Goal: Task Accomplishment & Management: Use online tool/utility

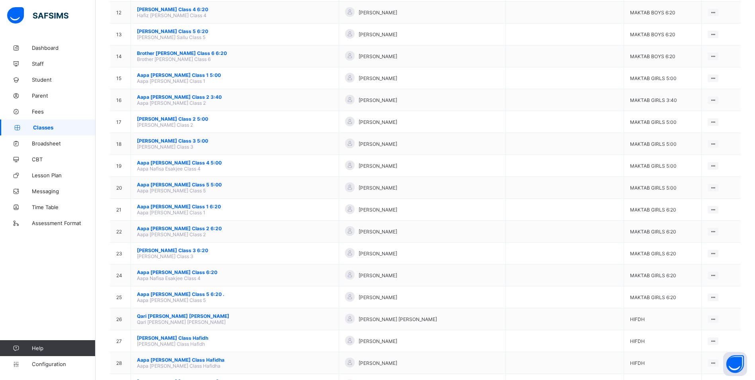
scroll to position [358, 0]
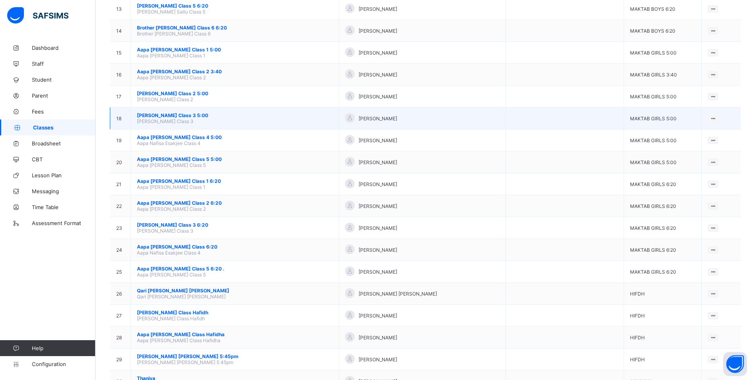
click at [191, 113] on span "[PERSON_NAME] Class 3 5:00" at bounding box center [235, 115] width 196 height 6
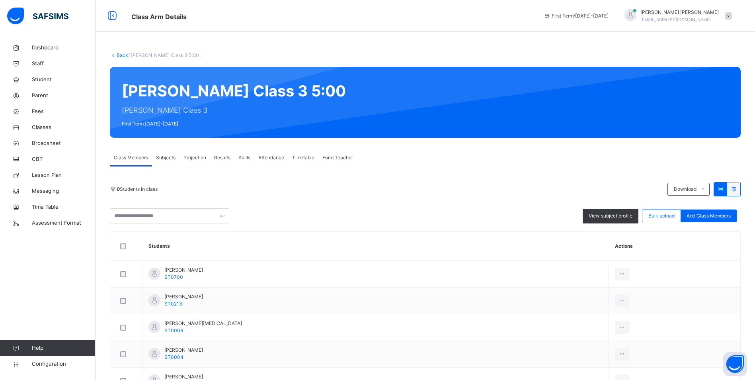
click at [268, 155] on span "Attendance" at bounding box center [271, 157] width 26 height 7
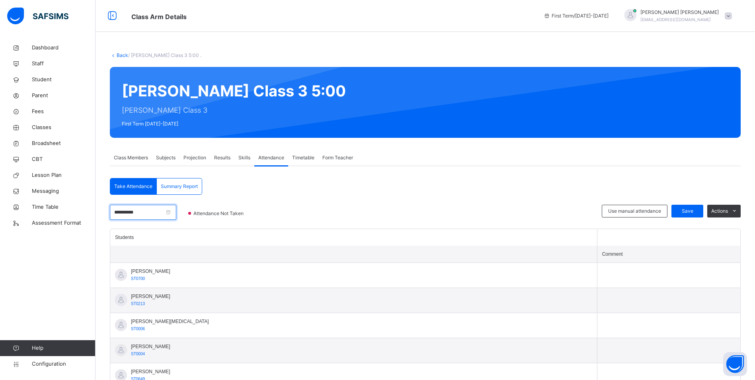
click at [150, 215] on input "**********" at bounding box center [143, 211] width 66 height 15
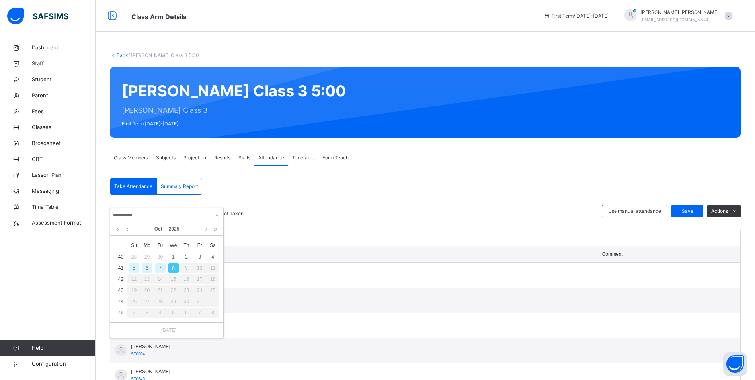
click at [162, 269] on div "7" at bounding box center [160, 268] width 10 height 10
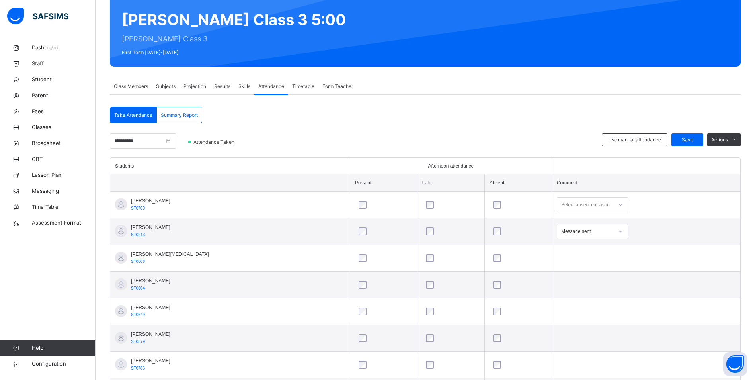
scroll to position [119, 0]
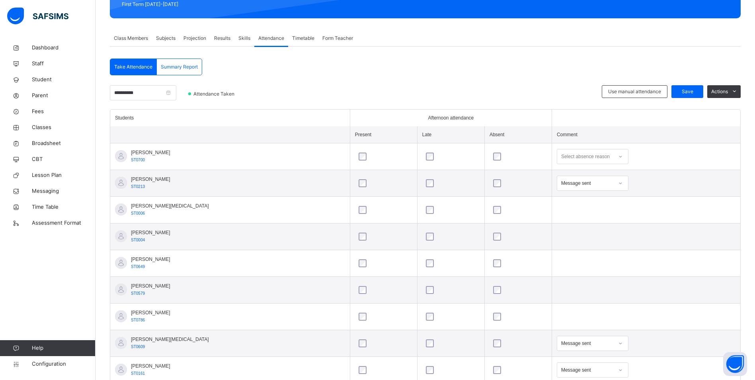
click at [618, 184] on icon at bounding box center [620, 183] width 5 height 8
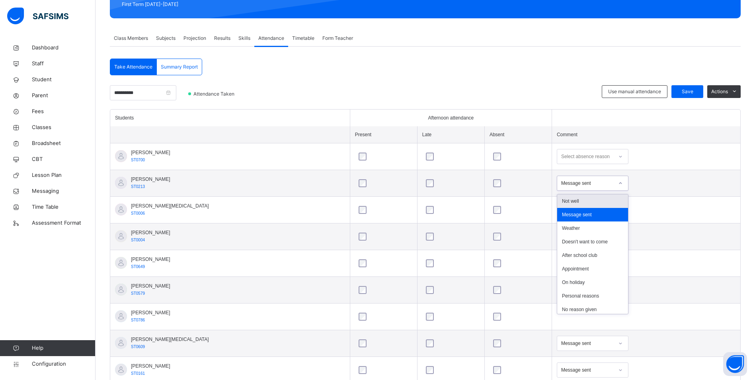
click at [569, 200] on div "Not well" at bounding box center [592, 201] width 71 height 14
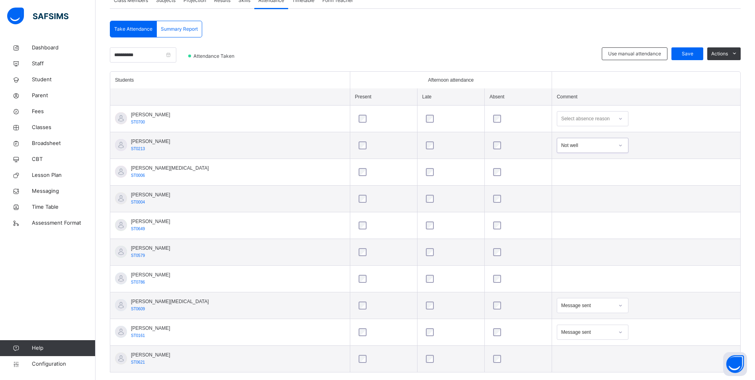
scroll to position [132, 0]
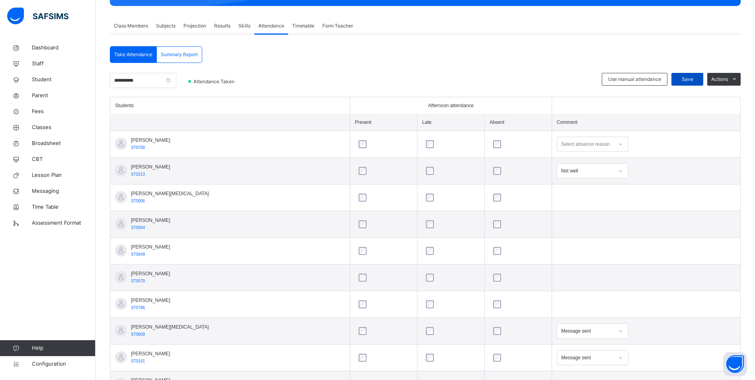
click at [696, 80] on span "Save" at bounding box center [687, 79] width 20 height 7
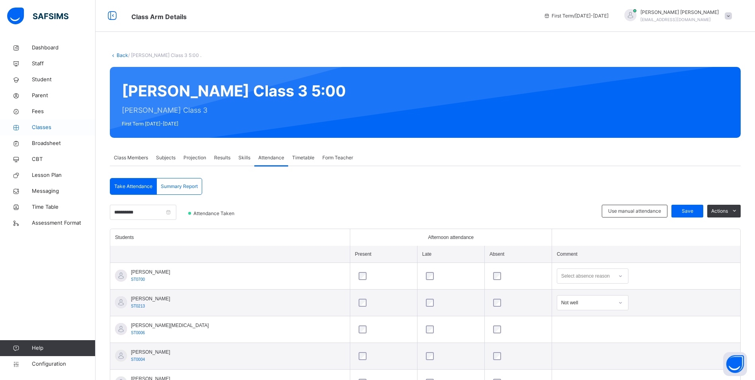
click at [45, 125] on span "Classes" at bounding box center [64, 127] width 64 height 8
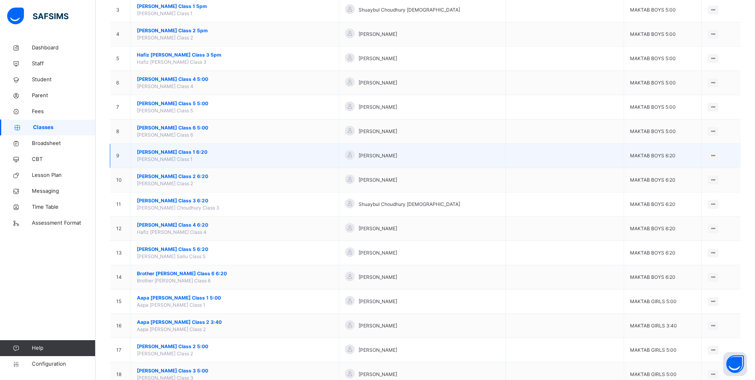
scroll to position [159, 0]
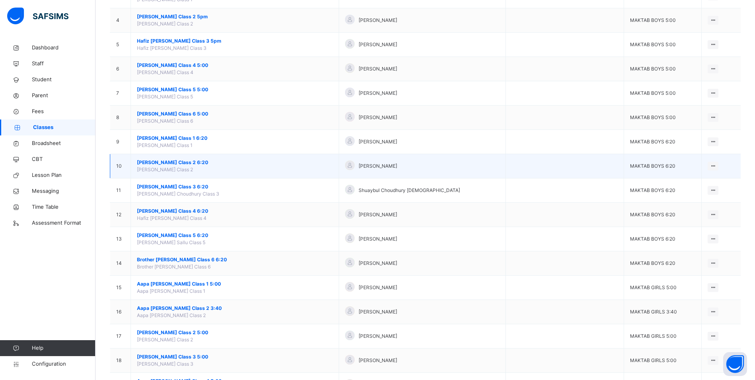
click at [208, 162] on span "[PERSON_NAME] Class 2 6:20" at bounding box center [235, 162] width 196 height 7
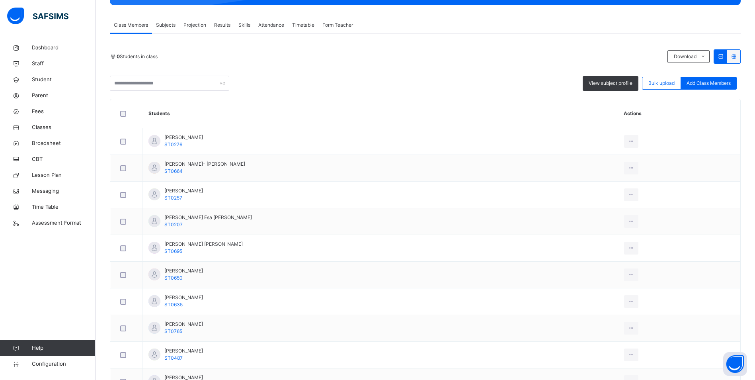
scroll to position [72, 0]
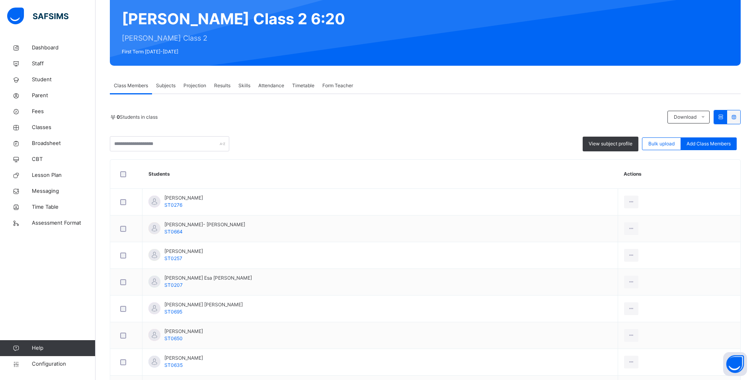
click at [262, 83] on span "Attendance" at bounding box center [271, 85] width 26 height 7
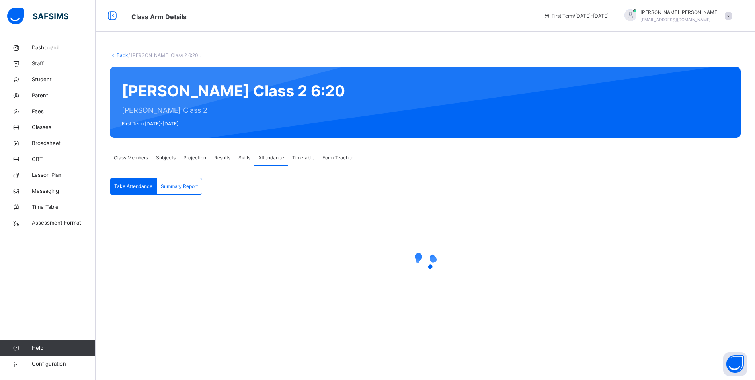
scroll to position [0, 0]
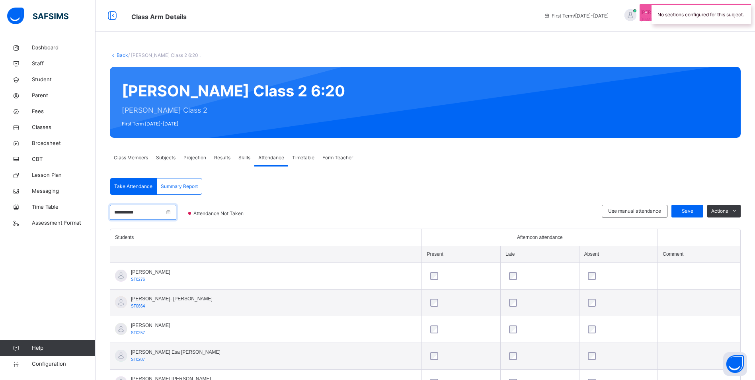
click at [149, 210] on input "**********" at bounding box center [143, 211] width 66 height 15
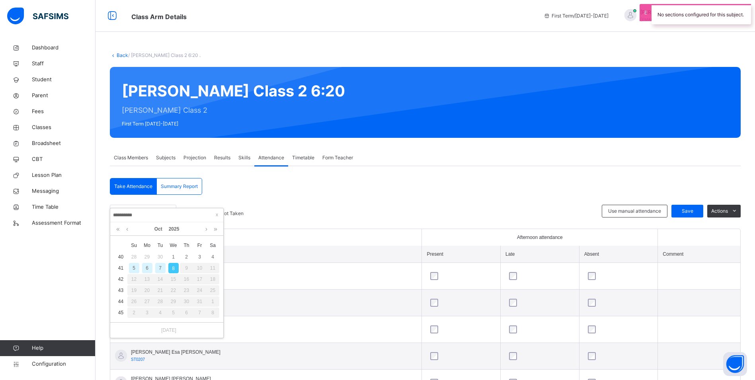
click at [163, 268] on div "7" at bounding box center [160, 268] width 10 height 10
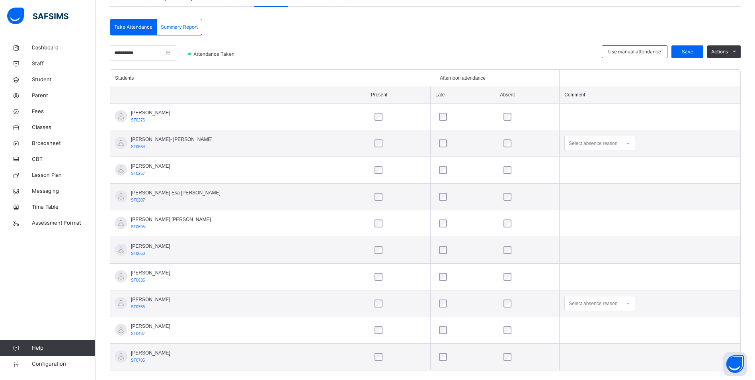
scroll to position [171, 0]
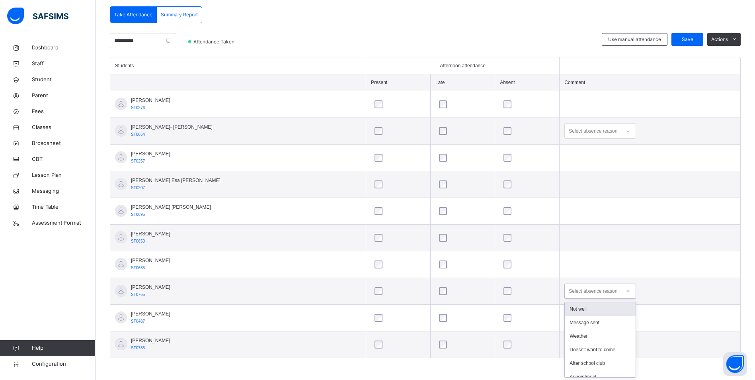
click at [625, 292] on icon at bounding box center [627, 291] width 5 height 8
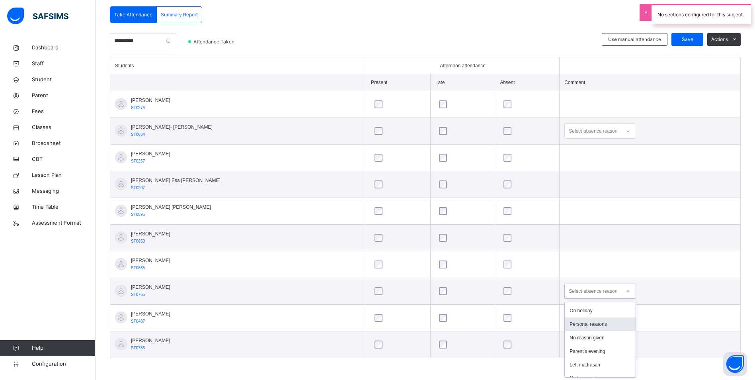
click at [590, 322] on div "Personal reasons" at bounding box center [600, 324] width 71 height 14
click at [690, 36] on span "Save" at bounding box center [687, 39] width 20 height 7
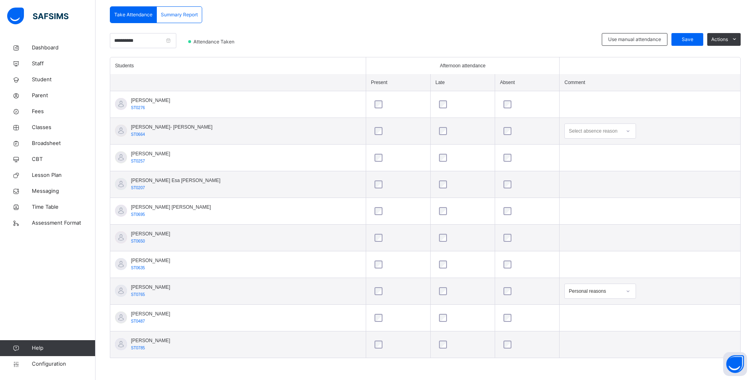
scroll to position [0, 0]
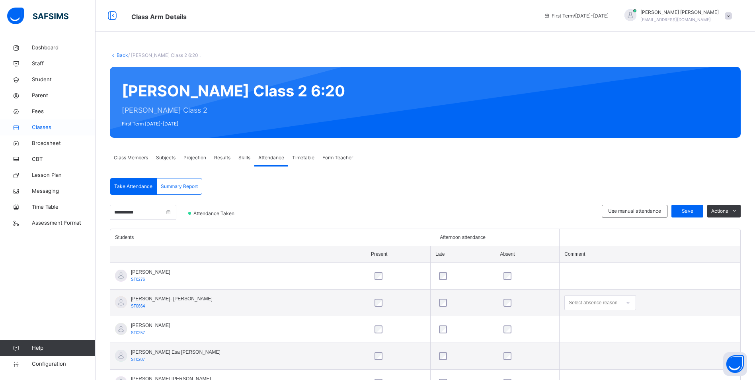
click at [42, 123] on link "Classes" at bounding box center [47, 127] width 95 height 16
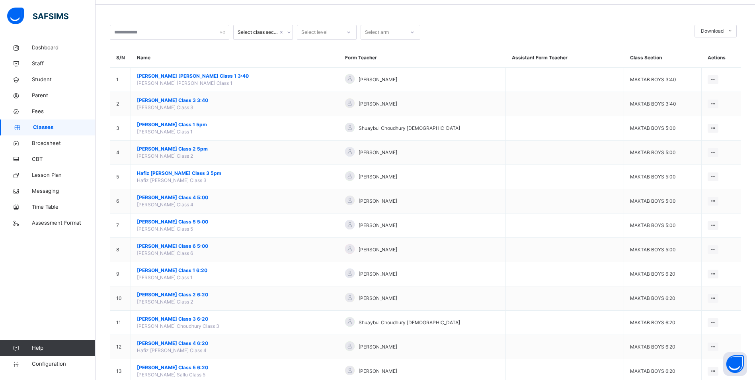
scroll to position [80, 0]
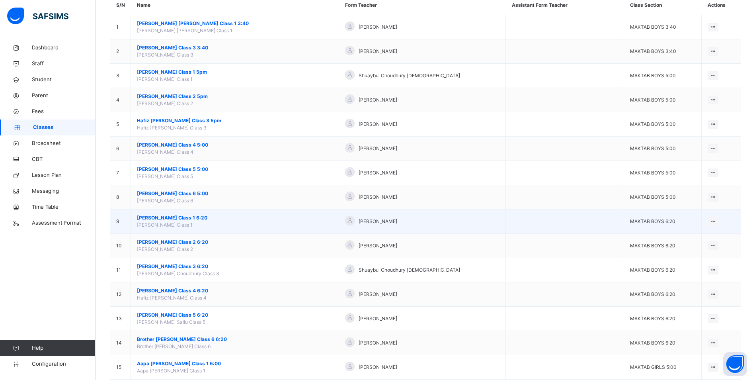
click at [195, 217] on span "[PERSON_NAME] Class 1 6:20" at bounding box center [235, 217] width 196 height 7
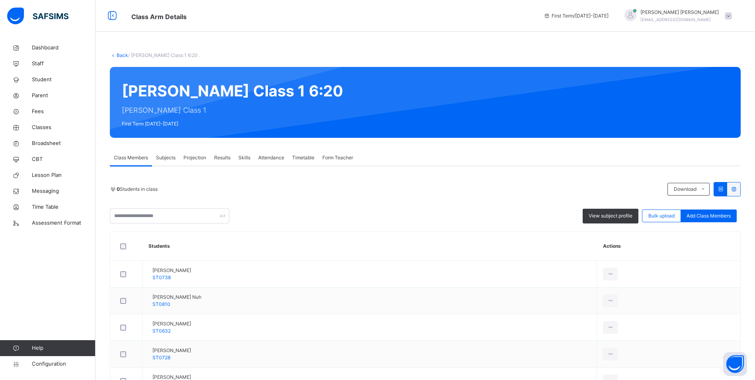
click at [277, 158] on span "Attendance" at bounding box center [271, 157] width 26 height 7
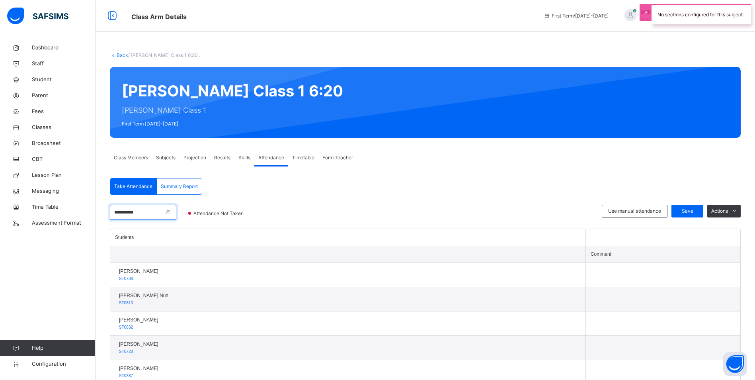
click at [154, 210] on input "**********" at bounding box center [143, 211] width 66 height 15
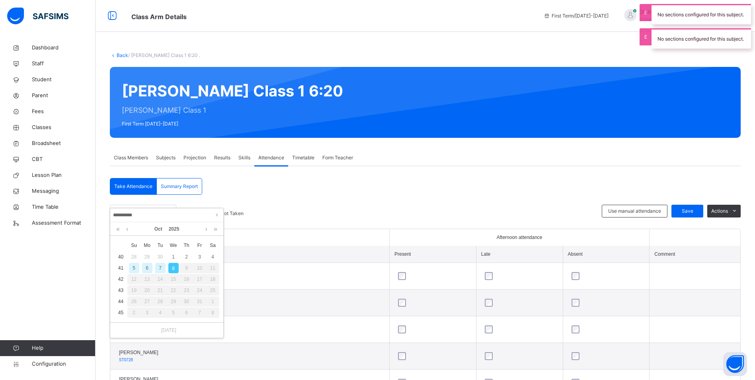
click at [160, 267] on div "7" at bounding box center [160, 268] width 10 height 10
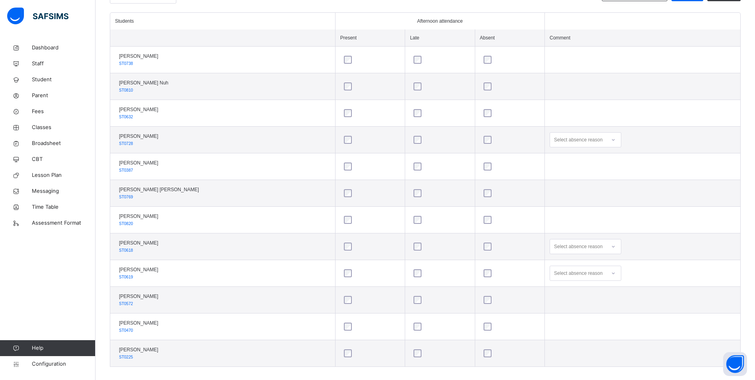
scroll to position [225, 0]
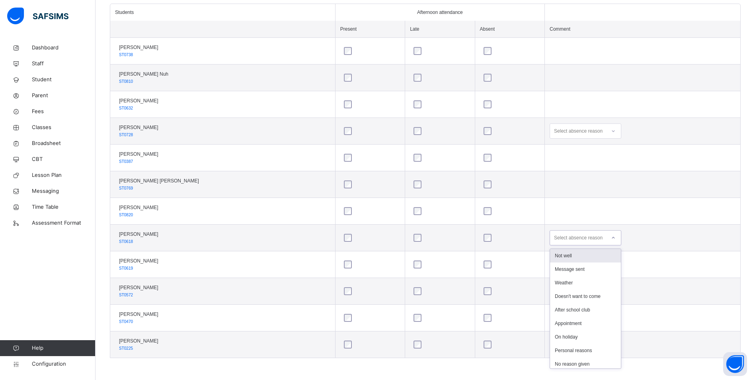
click at [614, 236] on icon at bounding box center [613, 238] width 5 height 8
click at [601, 314] on div "After school club" at bounding box center [585, 310] width 71 height 14
click at [616, 264] on div at bounding box center [613, 264] width 14 height 13
click at [590, 334] on div "After school club" at bounding box center [585, 336] width 71 height 14
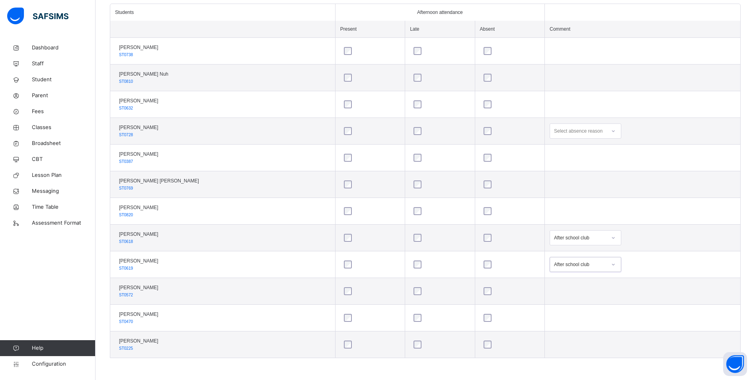
scroll to position [145, 0]
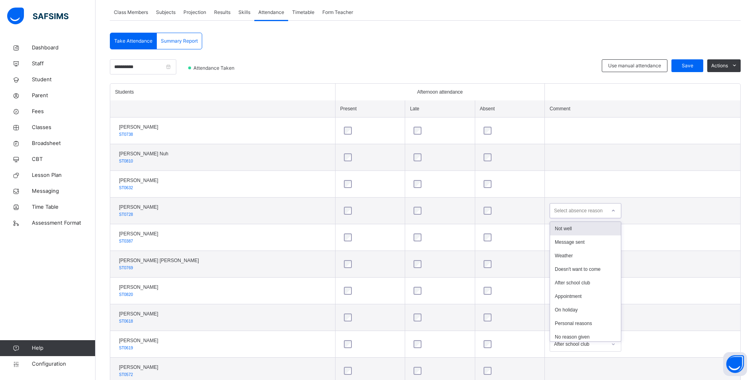
click at [614, 213] on div at bounding box center [613, 210] width 14 height 13
drag, startPoint x: 571, startPoint y: 307, endPoint x: 581, endPoint y: 274, distance: 34.8
click at [572, 308] on div "On holiday" at bounding box center [585, 310] width 71 height 14
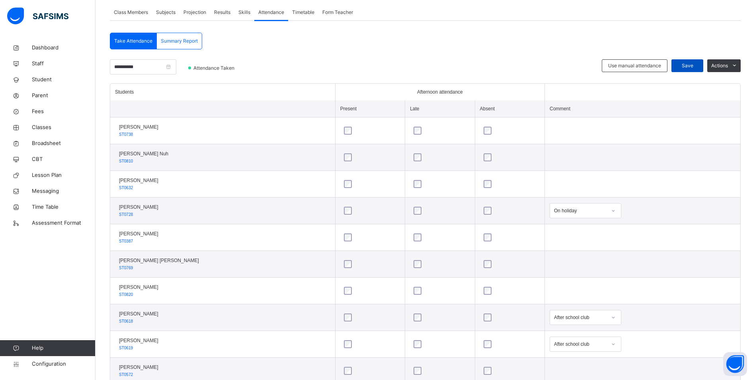
click at [686, 63] on span "Save" at bounding box center [687, 65] width 20 height 7
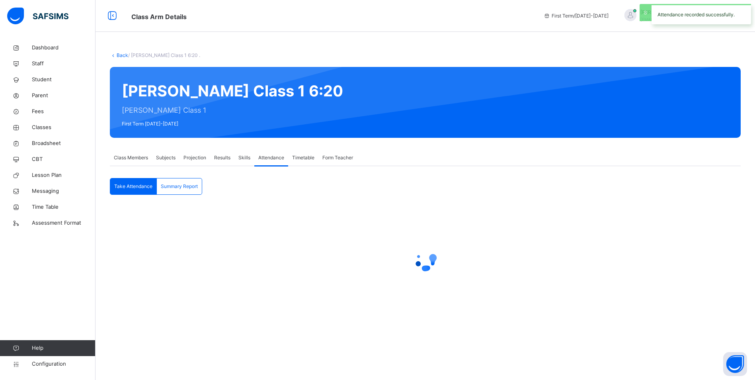
scroll to position [0, 0]
click at [44, 127] on span "Classes" at bounding box center [64, 127] width 64 height 8
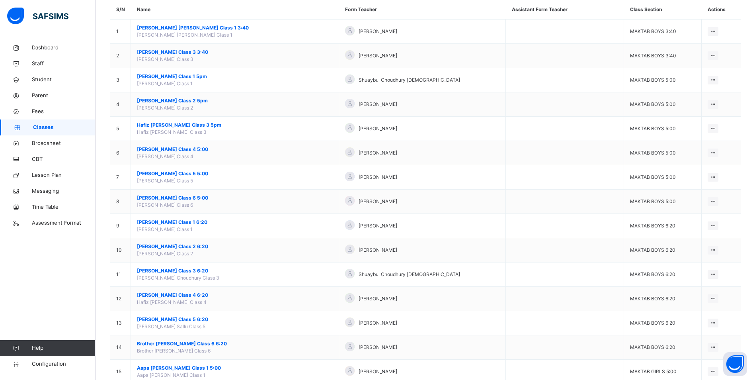
scroll to position [80, 0]
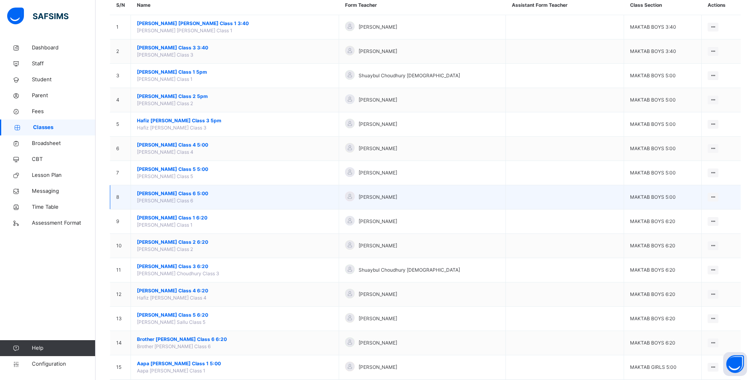
click at [206, 193] on span "[PERSON_NAME] Class 6 5:00" at bounding box center [235, 193] width 196 height 7
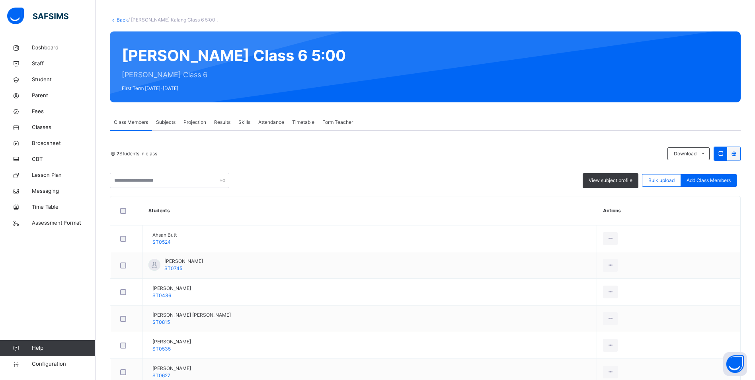
scroll to position [32, 0]
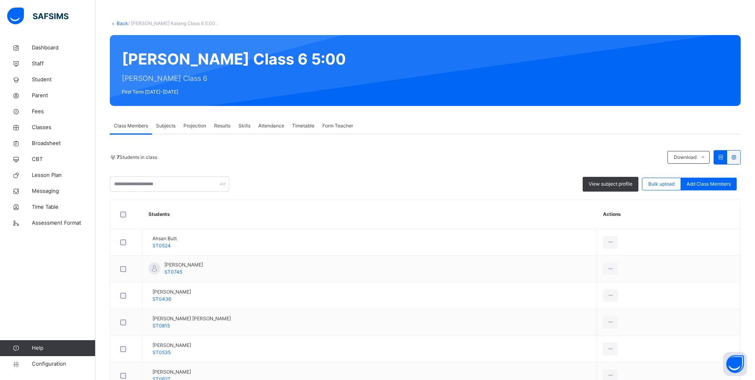
click at [271, 125] on span "Attendance" at bounding box center [271, 125] width 26 height 7
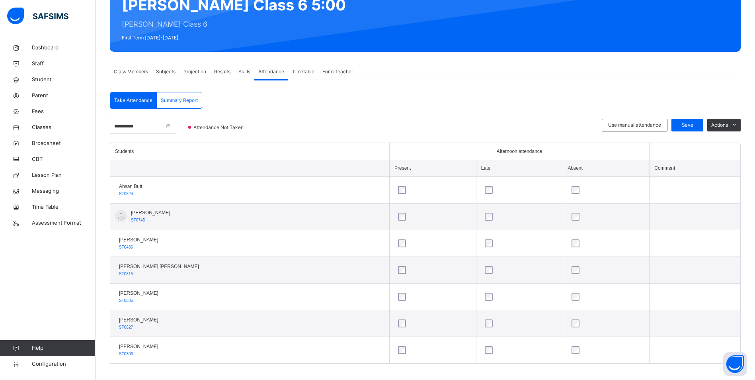
scroll to position [92, 0]
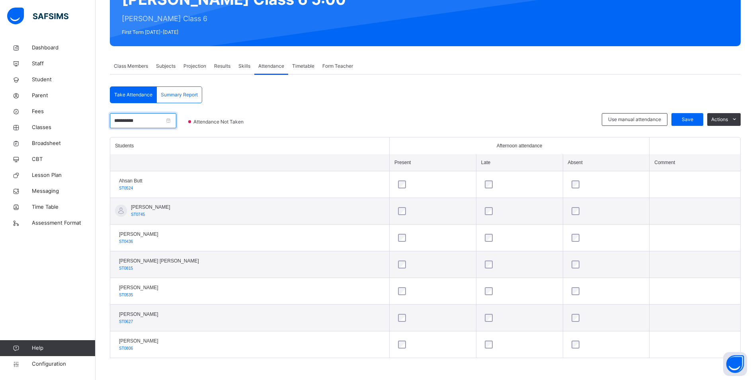
click at [158, 117] on input "**********" at bounding box center [143, 120] width 66 height 15
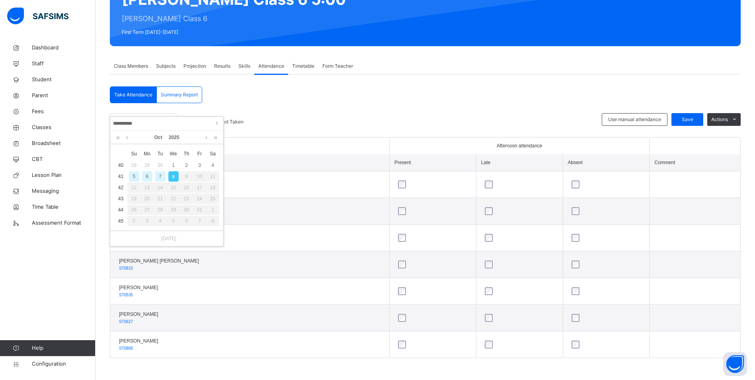
click at [157, 175] on div "7" at bounding box center [160, 176] width 10 height 10
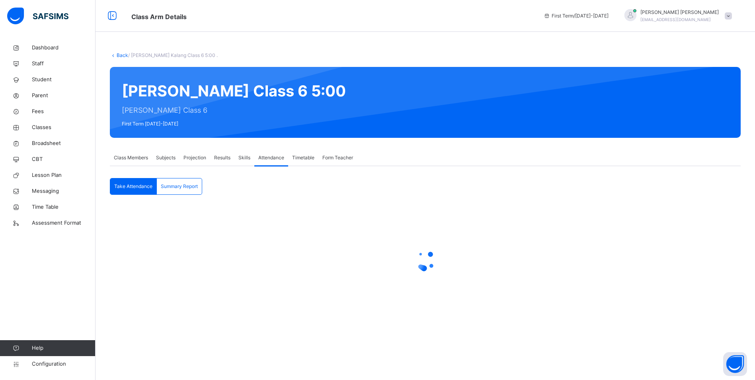
scroll to position [0, 0]
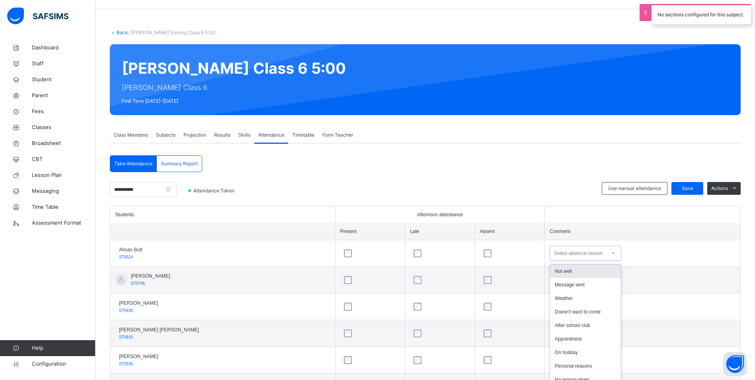
click at [610, 261] on div "option Not well focused, 1 of 18. 18 results available. Use Up and Down to choo…" at bounding box center [585, 252] width 72 height 15
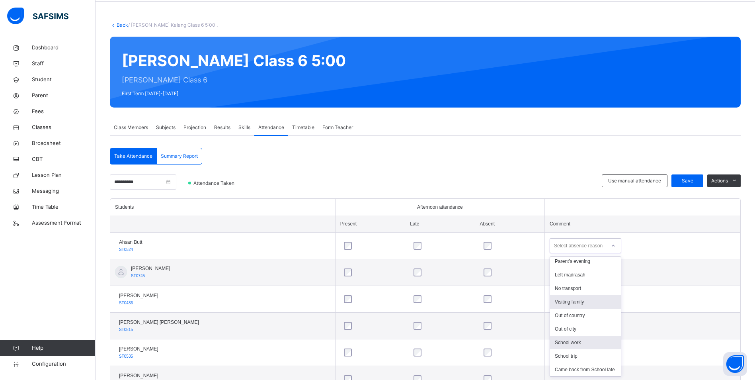
scroll to position [131, 0]
click at [586, 335] on div "School work" at bounding box center [585, 342] width 71 height 14
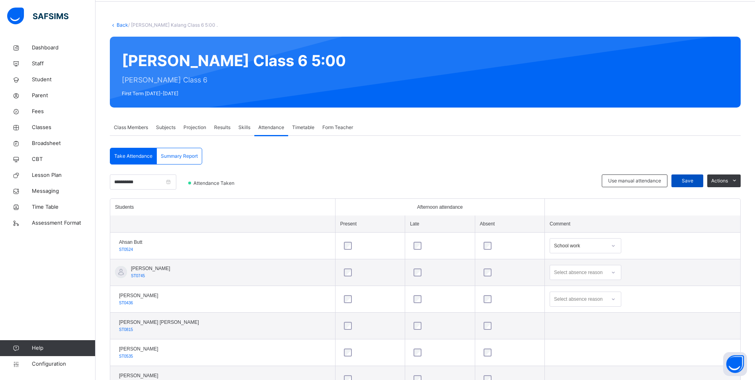
click at [703, 175] on div "Save" at bounding box center [687, 180] width 32 height 13
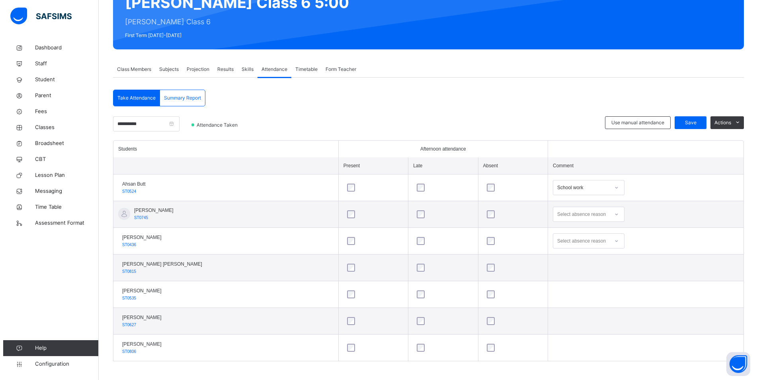
scroll to position [0, 0]
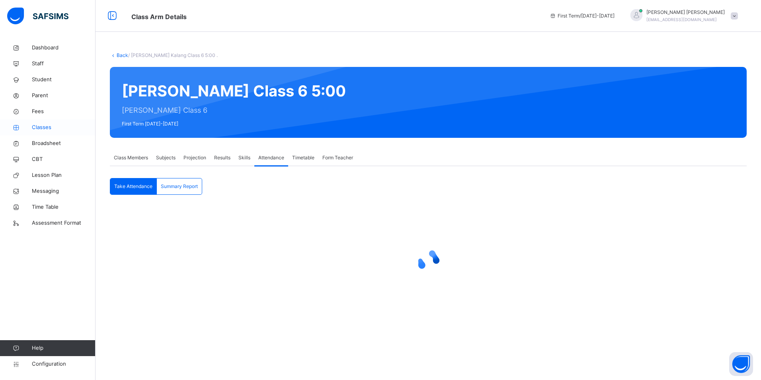
drag, startPoint x: 42, startPoint y: 126, endPoint x: 60, endPoint y: 126, distance: 17.9
click at [42, 126] on span "Classes" at bounding box center [64, 127] width 64 height 8
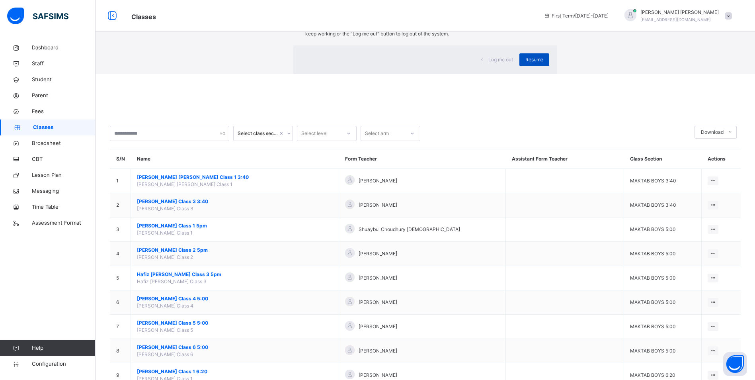
click at [525, 63] on span "Resume" at bounding box center [534, 59] width 18 height 7
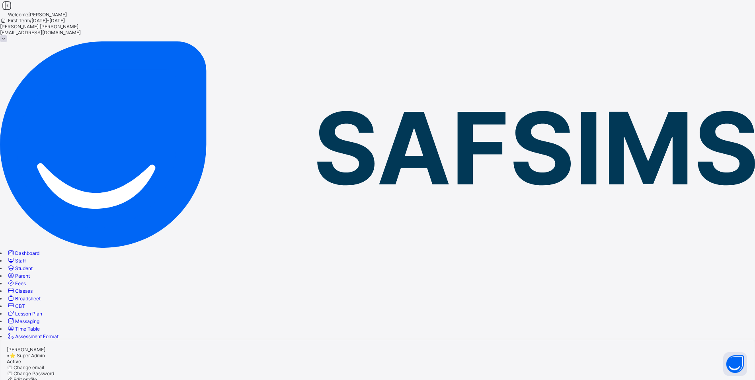
click at [33, 288] on span "Classes" at bounding box center [24, 291] width 18 height 6
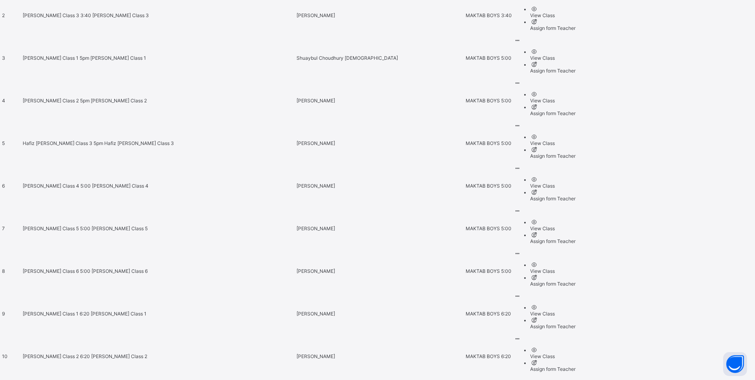
scroll to position [500, 0]
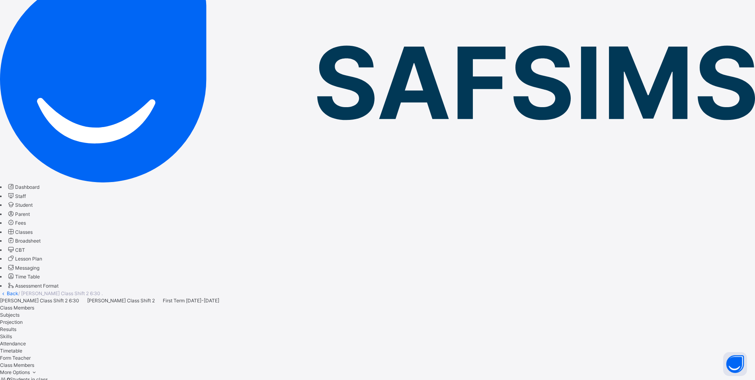
scroll to position [32, 0]
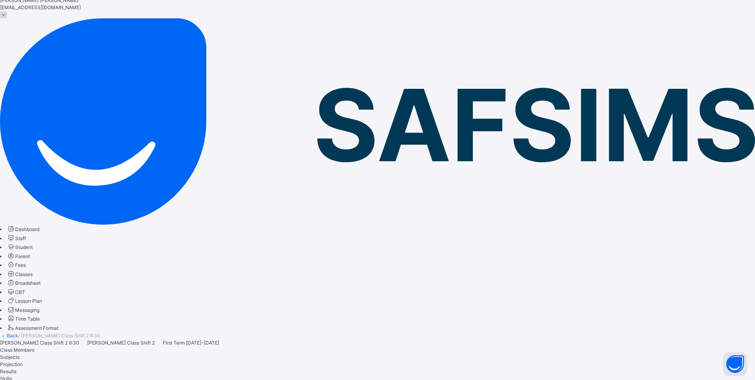
click at [26, 379] on span "Attendance" at bounding box center [13, 385] width 26 height 6
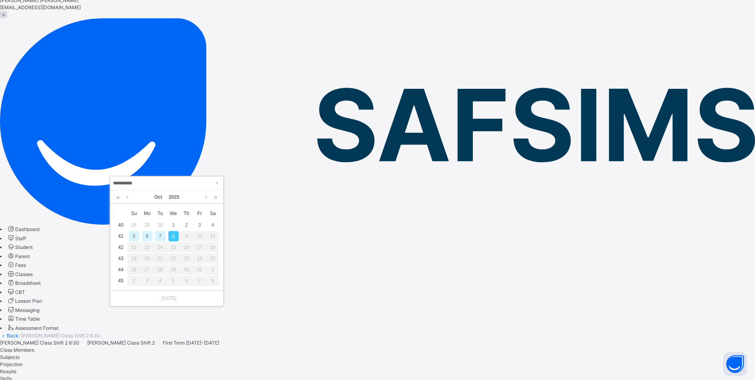
click at [161, 235] on div "7" at bounding box center [160, 236] width 10 height 10
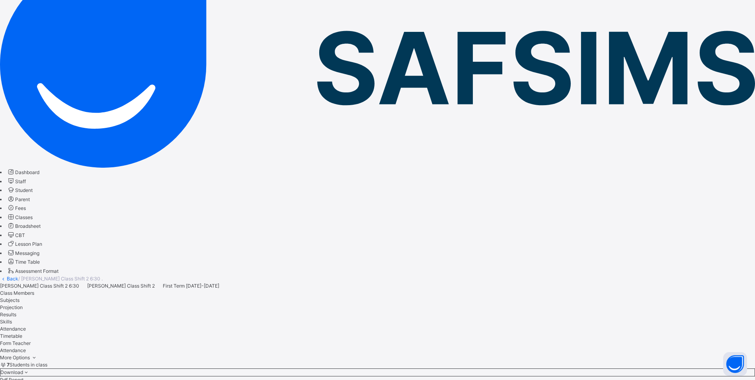
scroll to position [92, 0]
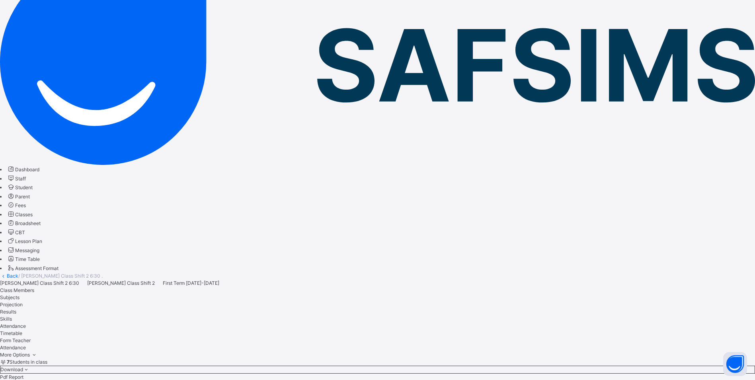
click at [33, 211] on span "Classes" at bounding box center [24, 214] width 18 height 6
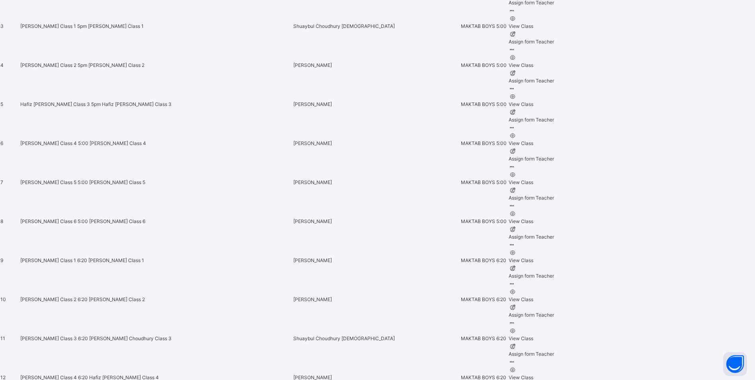
scroll to position [584, 0]
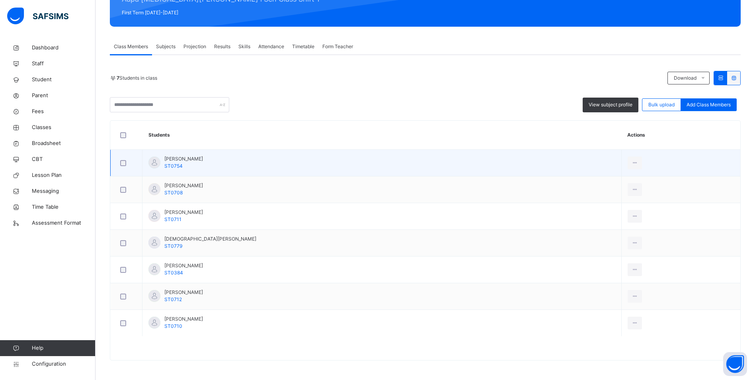
scroll to position [111, 0]
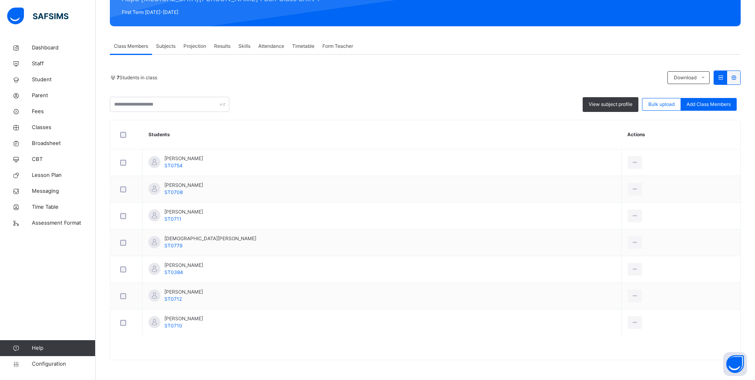
click at [280, 45] on span "Attendance" at bounding box center [271, 46] width 26 height 7
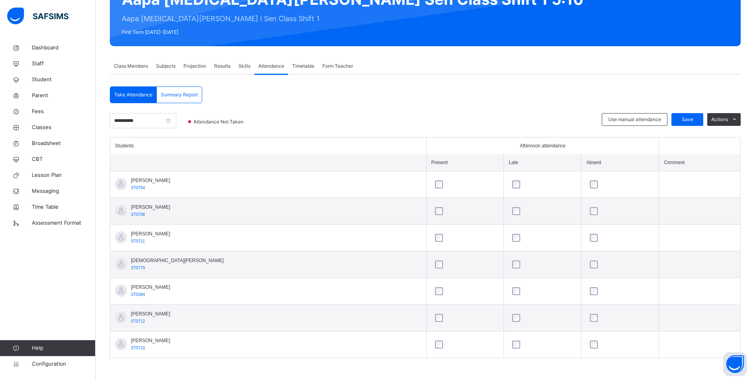
click at [177, 95] on span "Summary Report" at bounding box center [179, 94] width 37 height 7
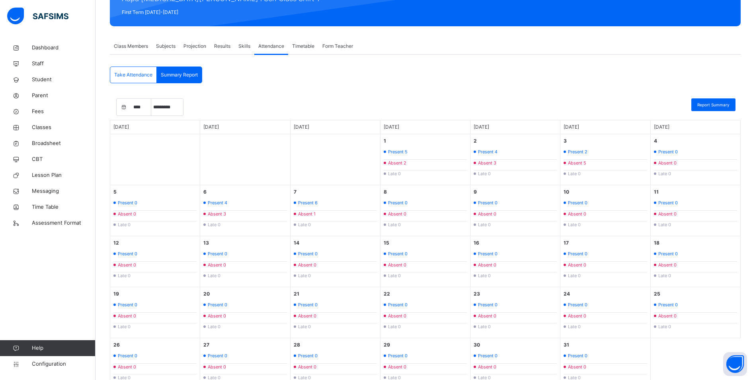
click at [143, 74] on span "Take Attendance" at bounding box center [133, 74] width 38 height 7
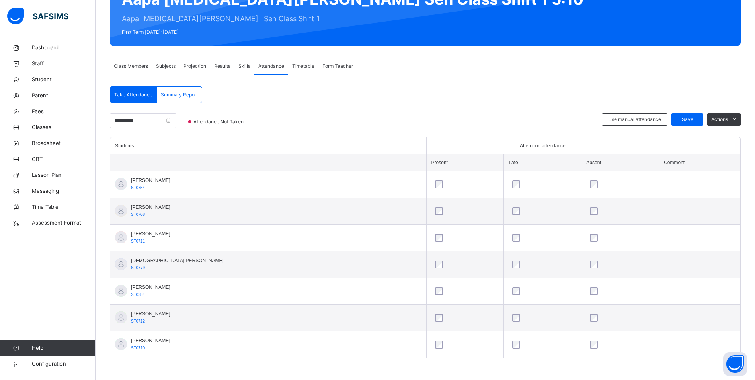
scroll to position [92, 0]
click at [150, 119] on input "**********" at bounding box center [143, 120] width 66 height 15
drag, startPoint x: 161, startPoint y: 175, endPoint x: 240, endPoint y: 201, distance: 82.7
click at [161, 175] on div "7" at bounding box center [160, 176] width 10 height 10
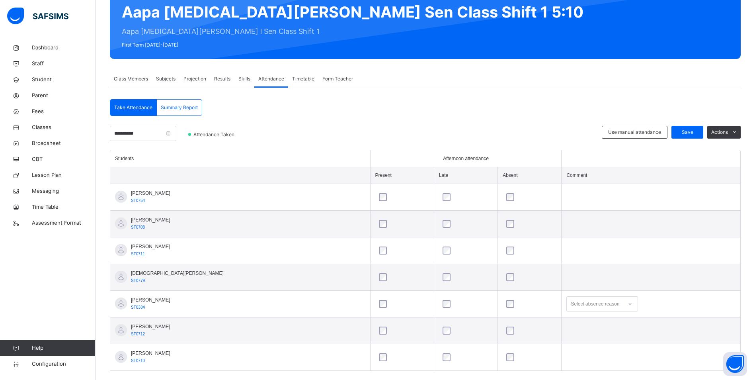
scroll to position [80, 0]
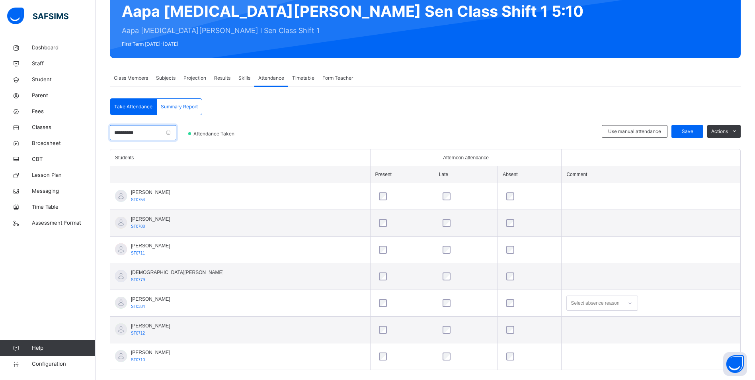
click at [176, 132] on input "**********" at bounding box center [143, 132] width 66 height 15
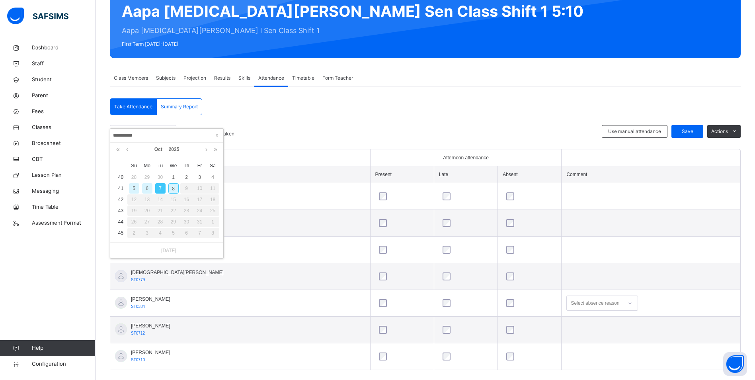
click at [148, 187] on div "6" at bounding box center [147, 188] width 10 height 10
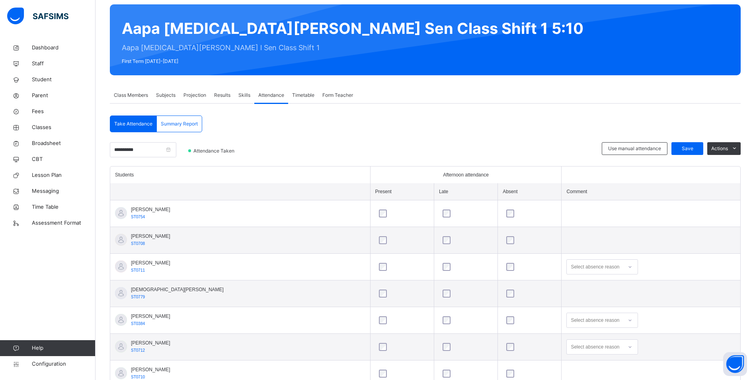
scroll to position [92, 0]
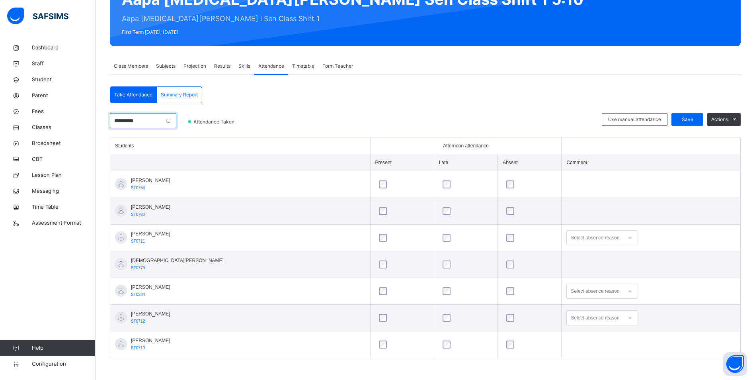
click at [155, 117] on input "**********" at bounding box center [143, 120] width 66 height 15
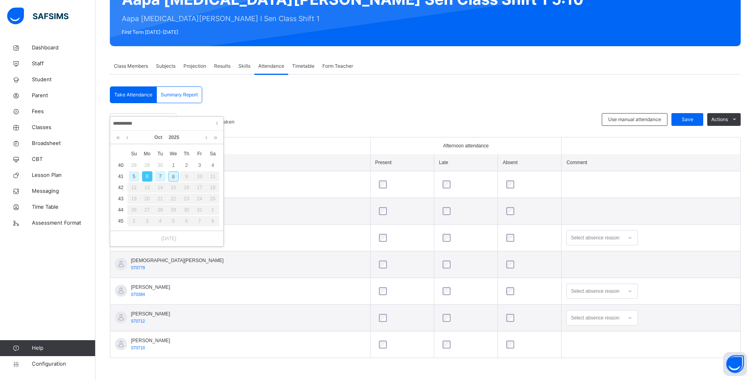
click at [133, 176] on div "5" at bounding box center [134, 176] width 10 height 10
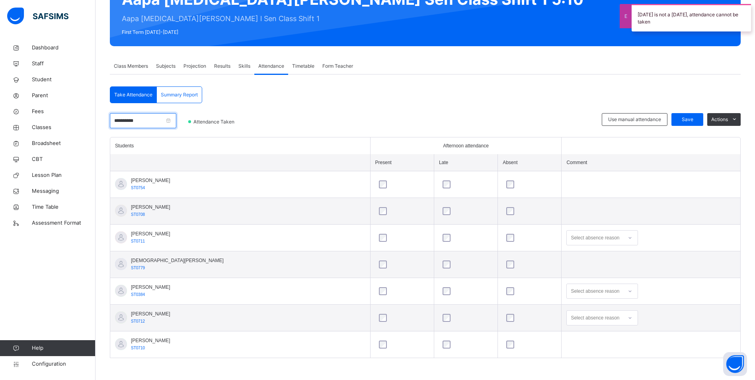
click at [148, 121] on input "**********" at bounding box center [143, 120] width 66 height 15
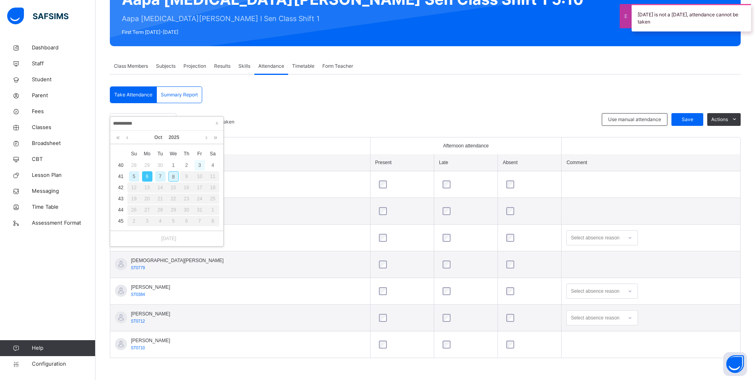
click at [201, 163] on div "3" at bounding box center [200, 165] width 10 height 10
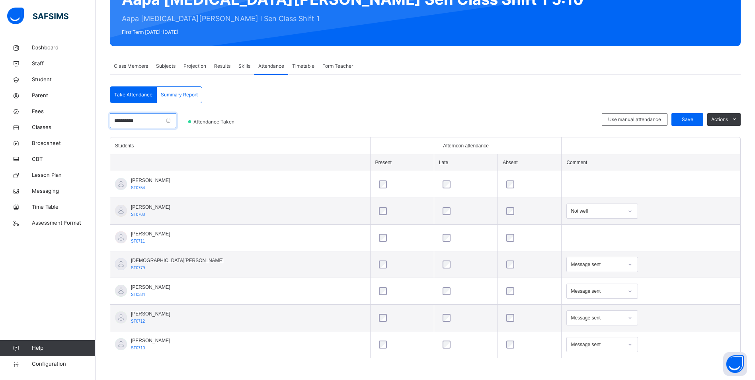
click at [148, 119] on input "**********" at bounding box center [143, 120] width 66 height 15
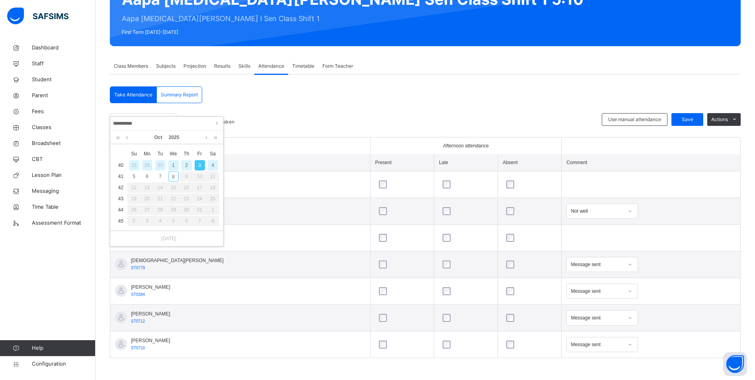
click at [189, 165] on div "2" at bounding box center [186, 165] width 10 height 10
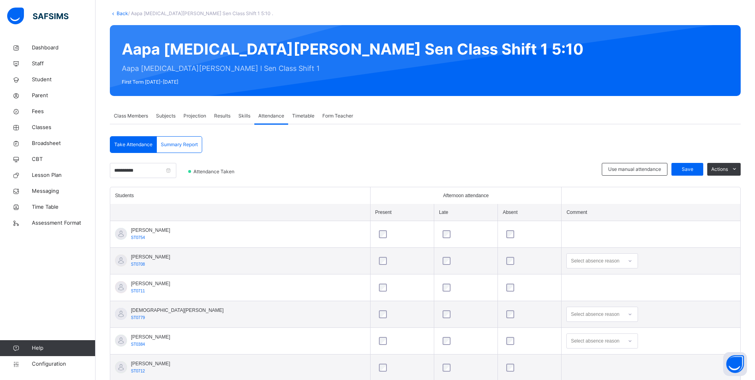
scroll to position [80, 0]
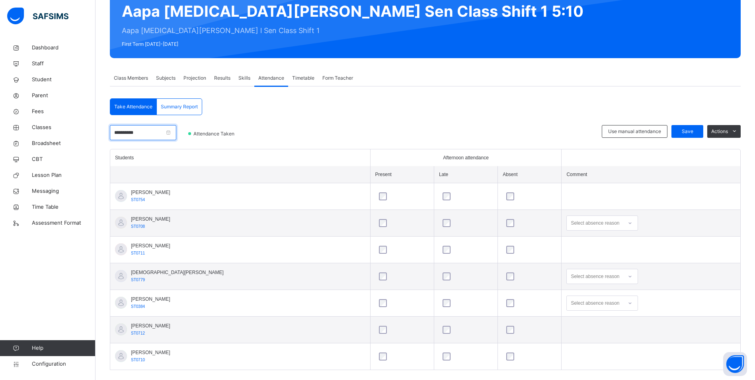
click at [151, 130] on input "**********" at bounding box center [143, 132] width 66 height 15
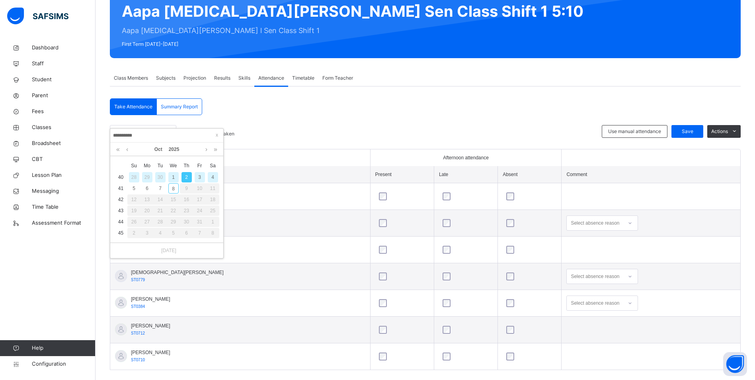
click at [174, 174] on div "1" at bounding box center [173, 177] width 10 height 10
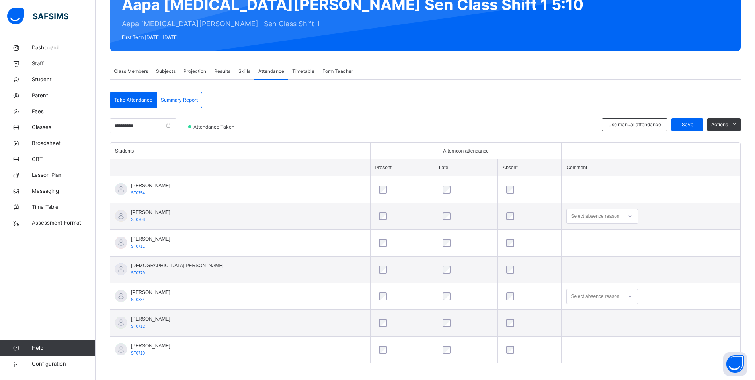
scroll to position [92, 0]
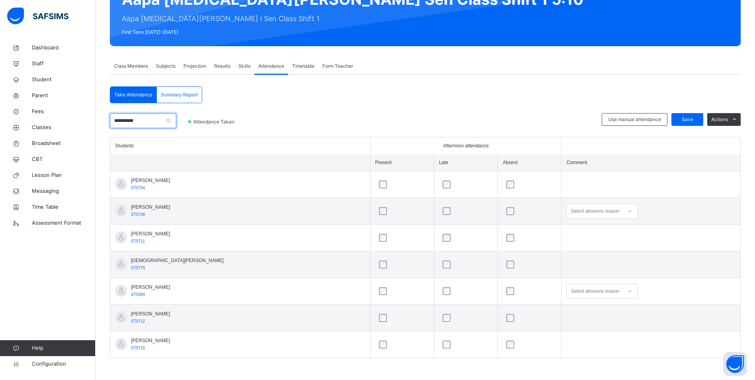
click at [155, 116] on input "**********" at bounding box center [143, 120] width 66 height 15
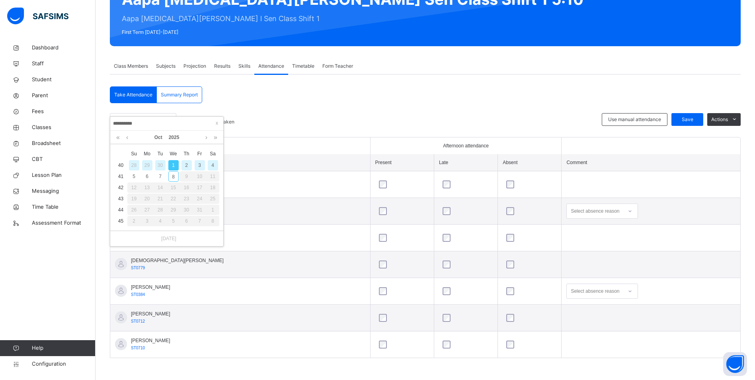
click at [162, 163] on div "30" at bounding box center [160, 165] width 10 height 10
